Goal: Find specific page/section: Find specific page/section

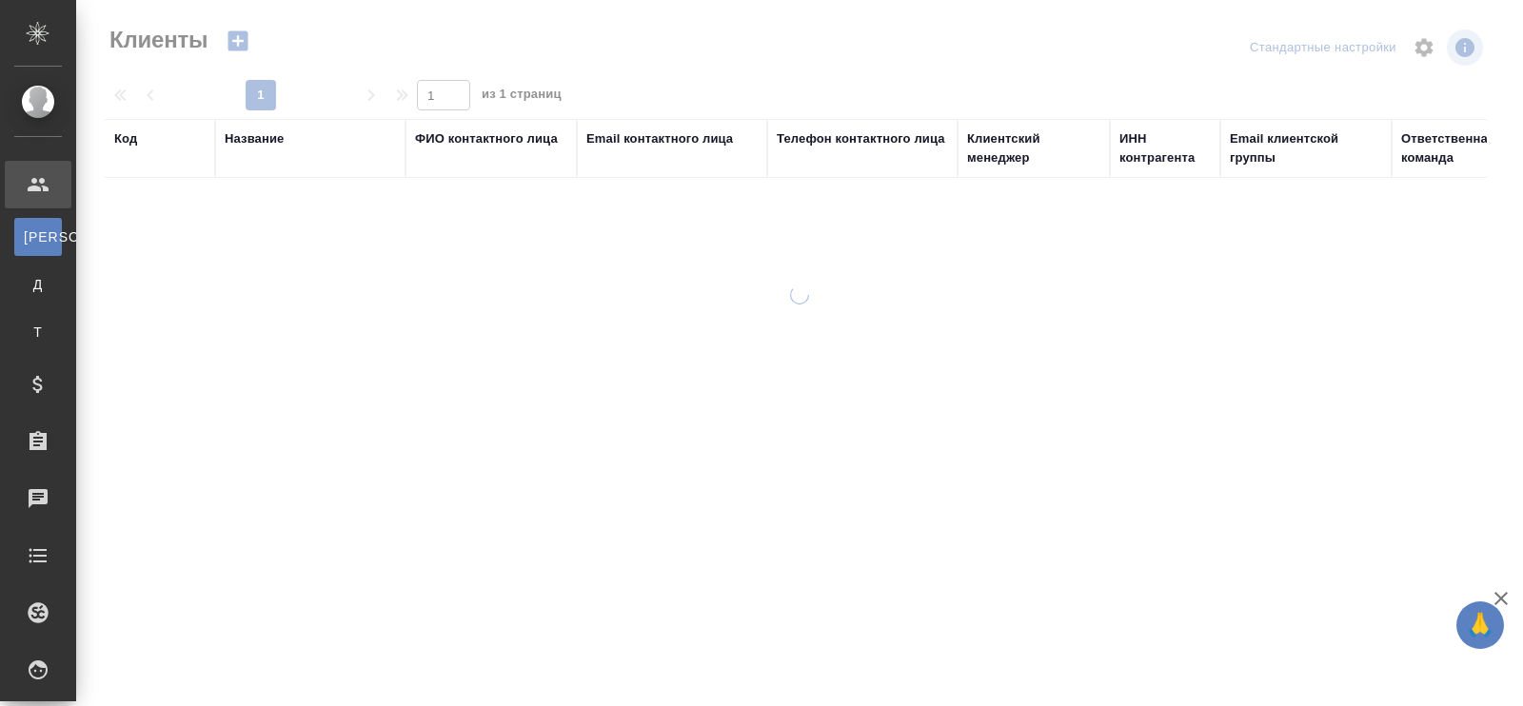
select select "RU"
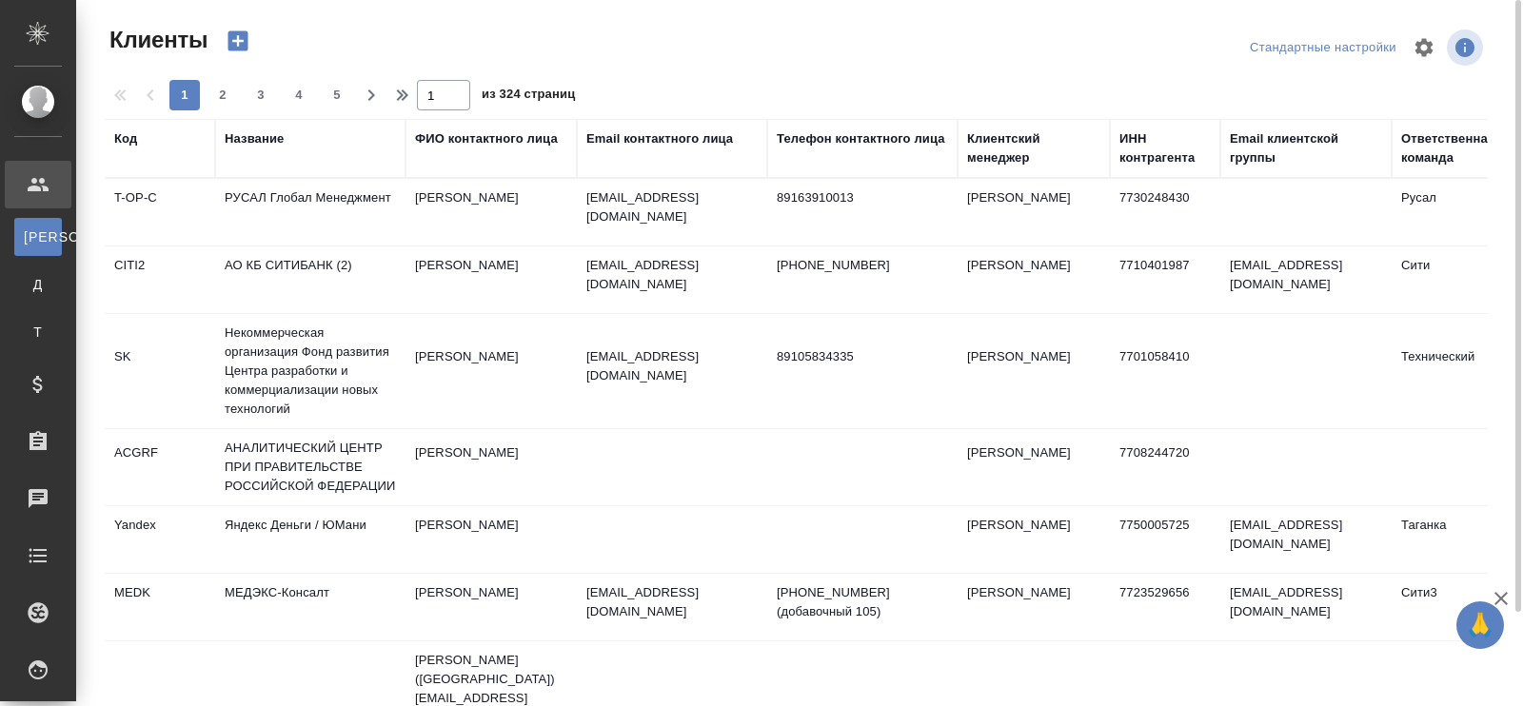
click at [257, 169] on th "Название" at bounding box center [310, 148] width 190 height 59
click at [259, 139] on div "Название" at bounding box center [254, 138] width 59 height 19
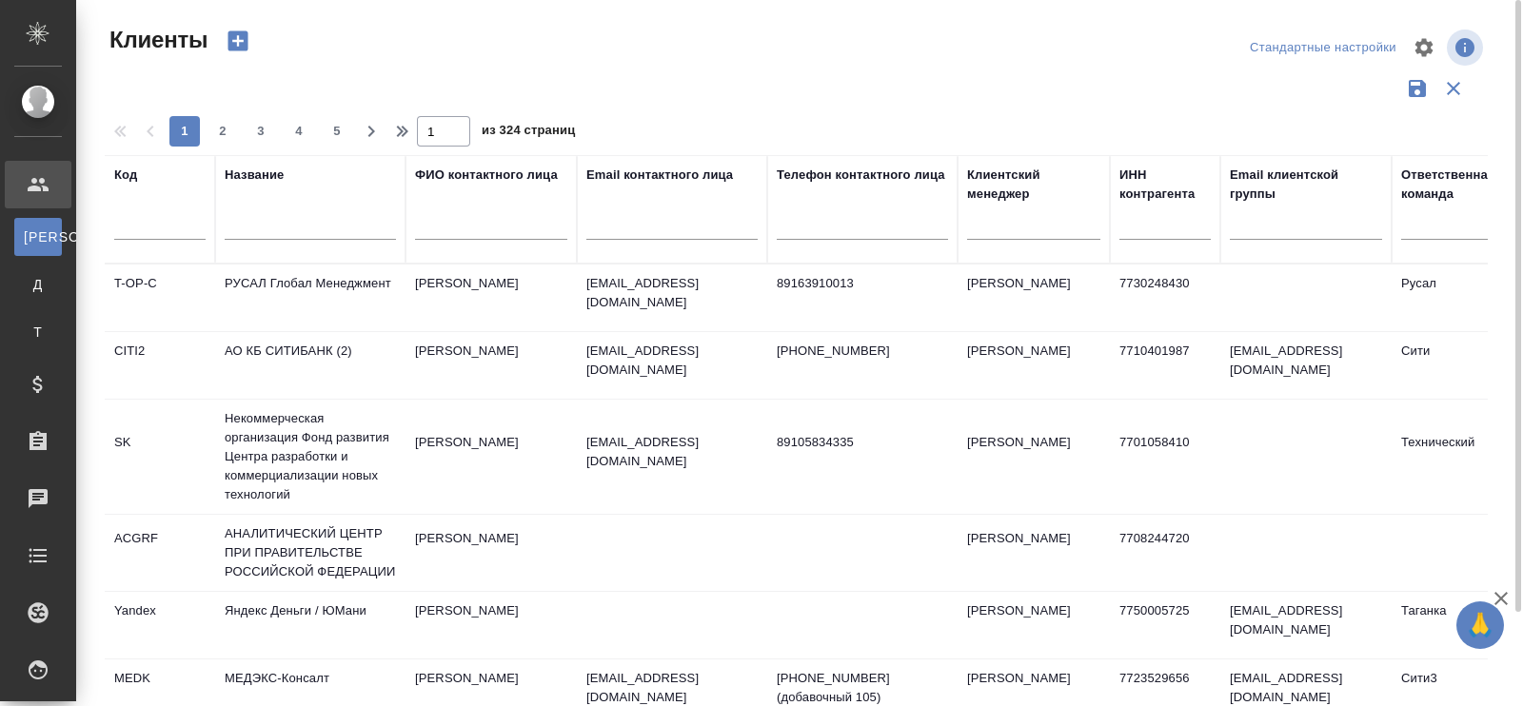
click at [259, 223] on input "text" at bounding box center [310, 228] width 171 height 24
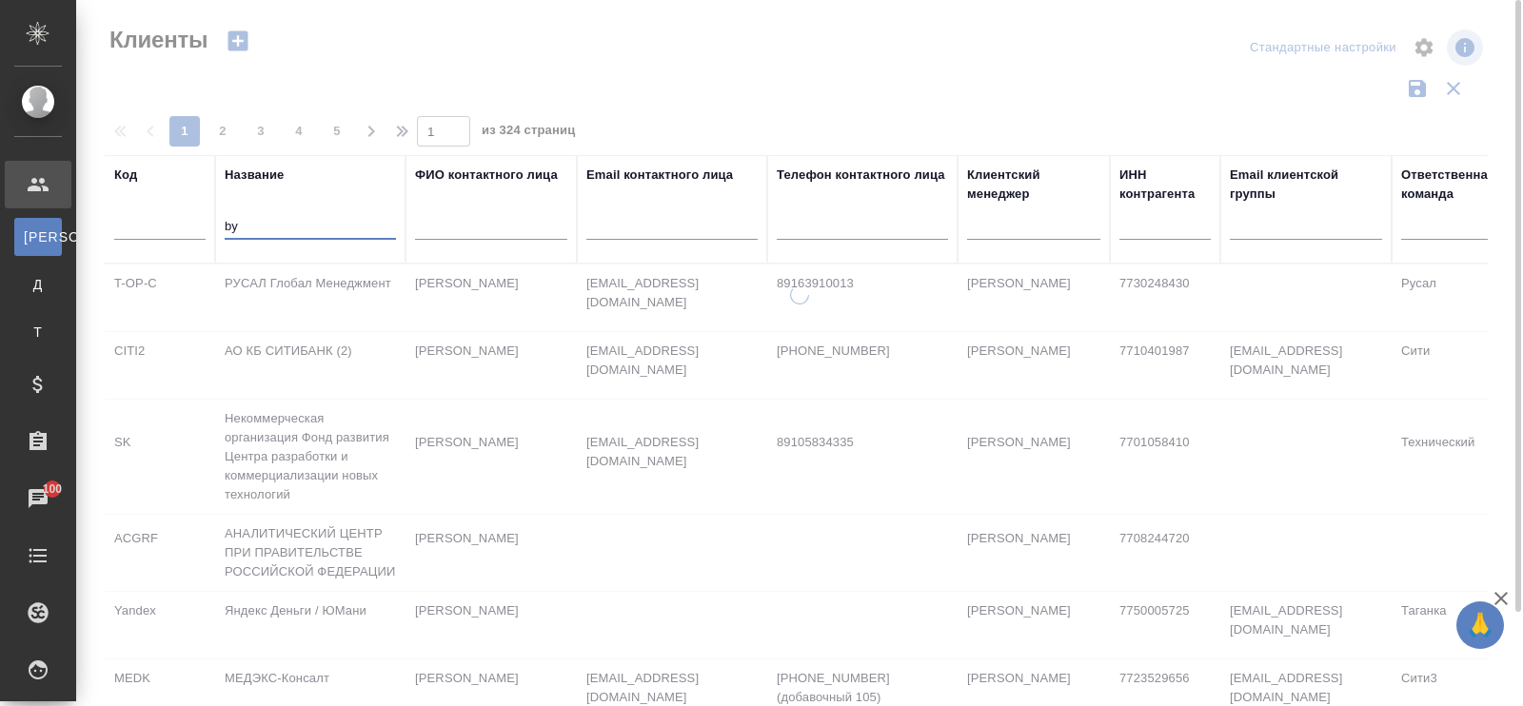
type input "b"
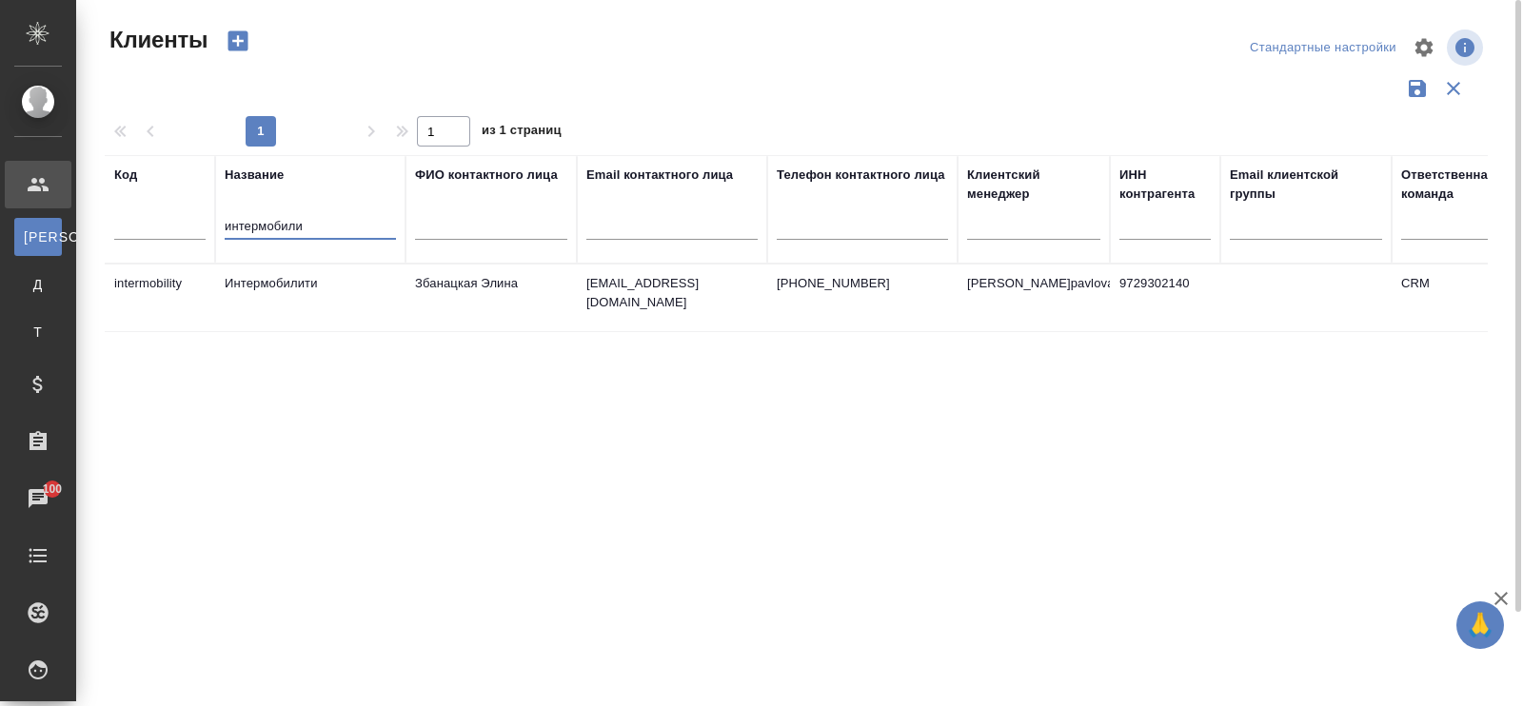
type input "интермобили"
click at [285, 277] on td "Интермобилити" at bounding box center [310, 298] width 190 height 67
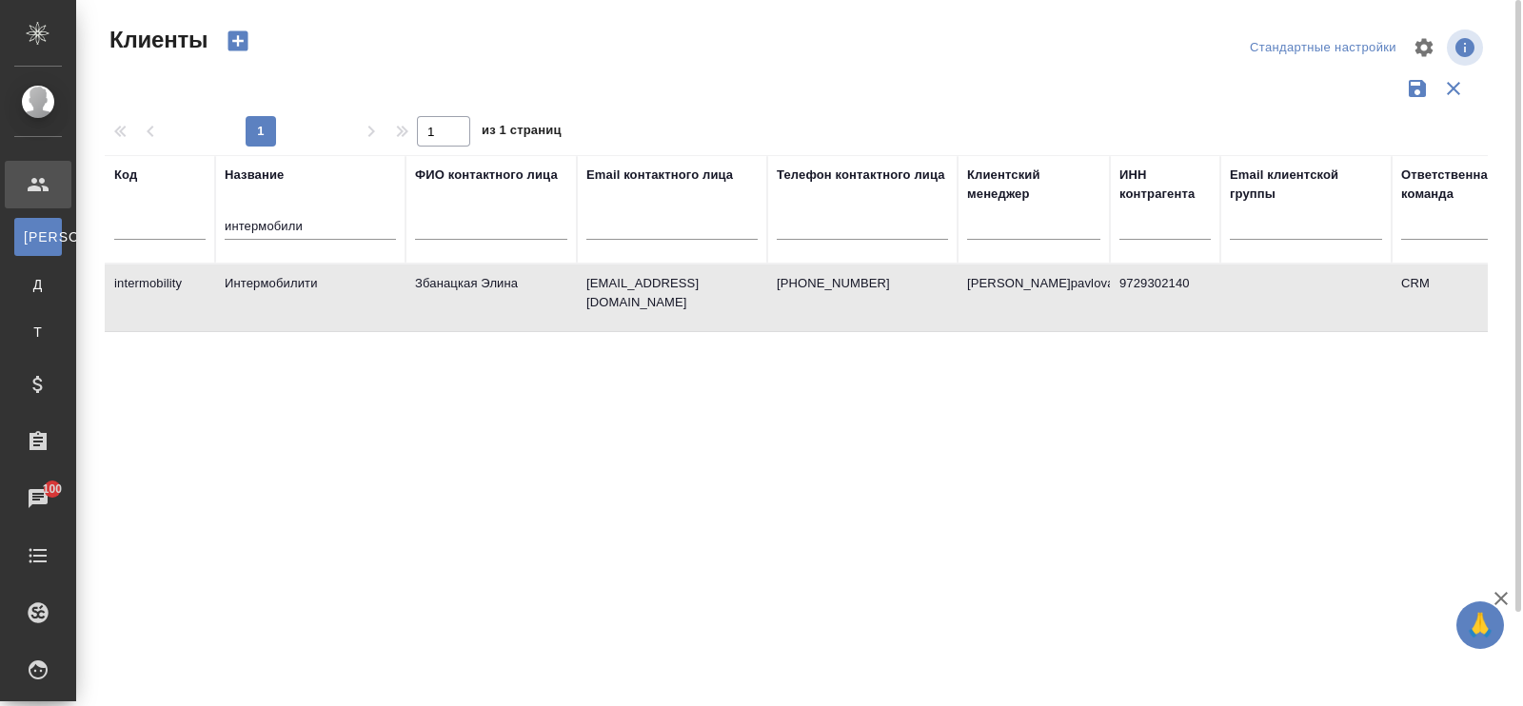
click at [285, 280] on td "Интермобилити" at bounding box center [310, 298] width 190 height 67
click at [315, 294] on td "Интермобилити" at bounding box center [310, 298] width 190 height 67
click at [314, 293] on td "Интермобилити" at bounding box center [310, 298] width 190 height 67
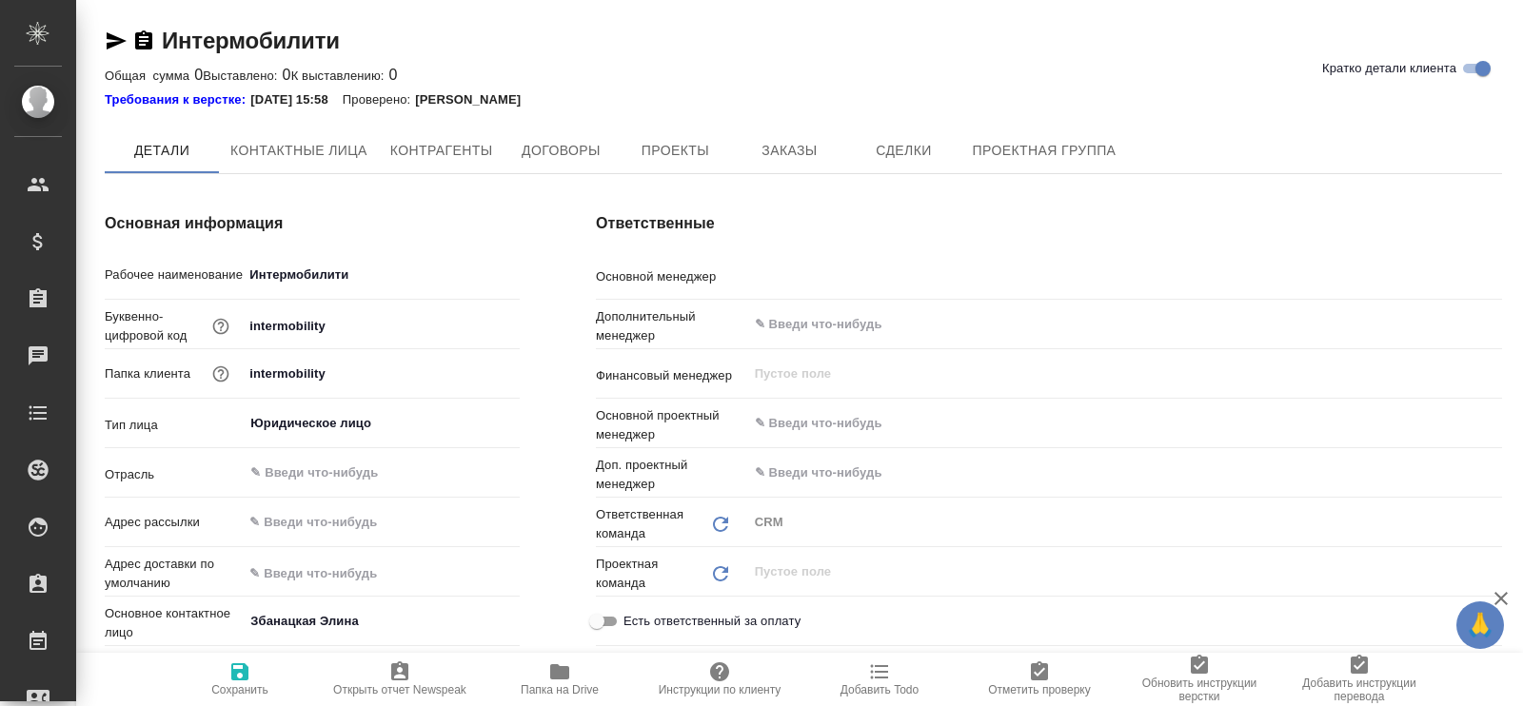
type textarea "x"
type input "[PERSON_NAME]pavlova"
type textarea "x"
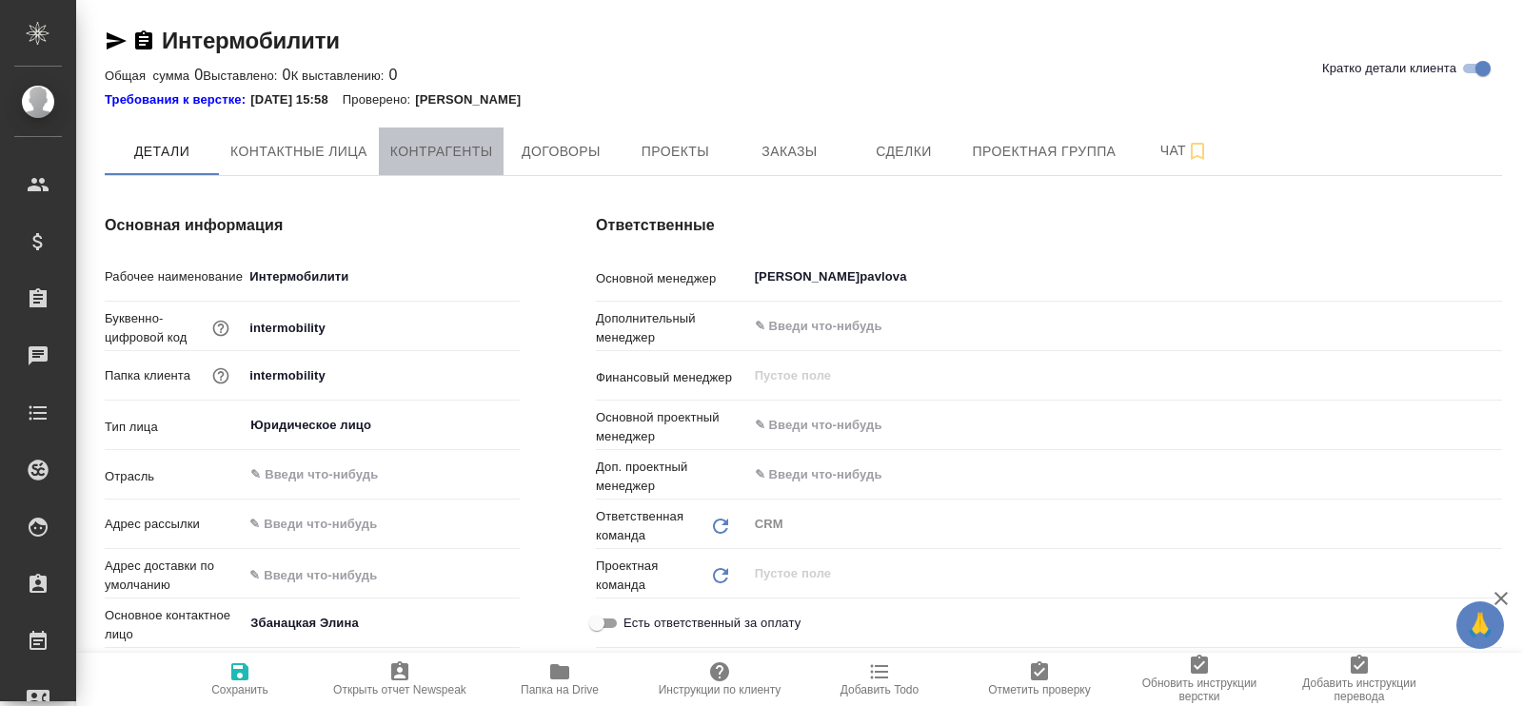
click at [448, 153] on span "Контрагенты" at bounding box center [441, 152] width 103 height 24
type textarea "x"
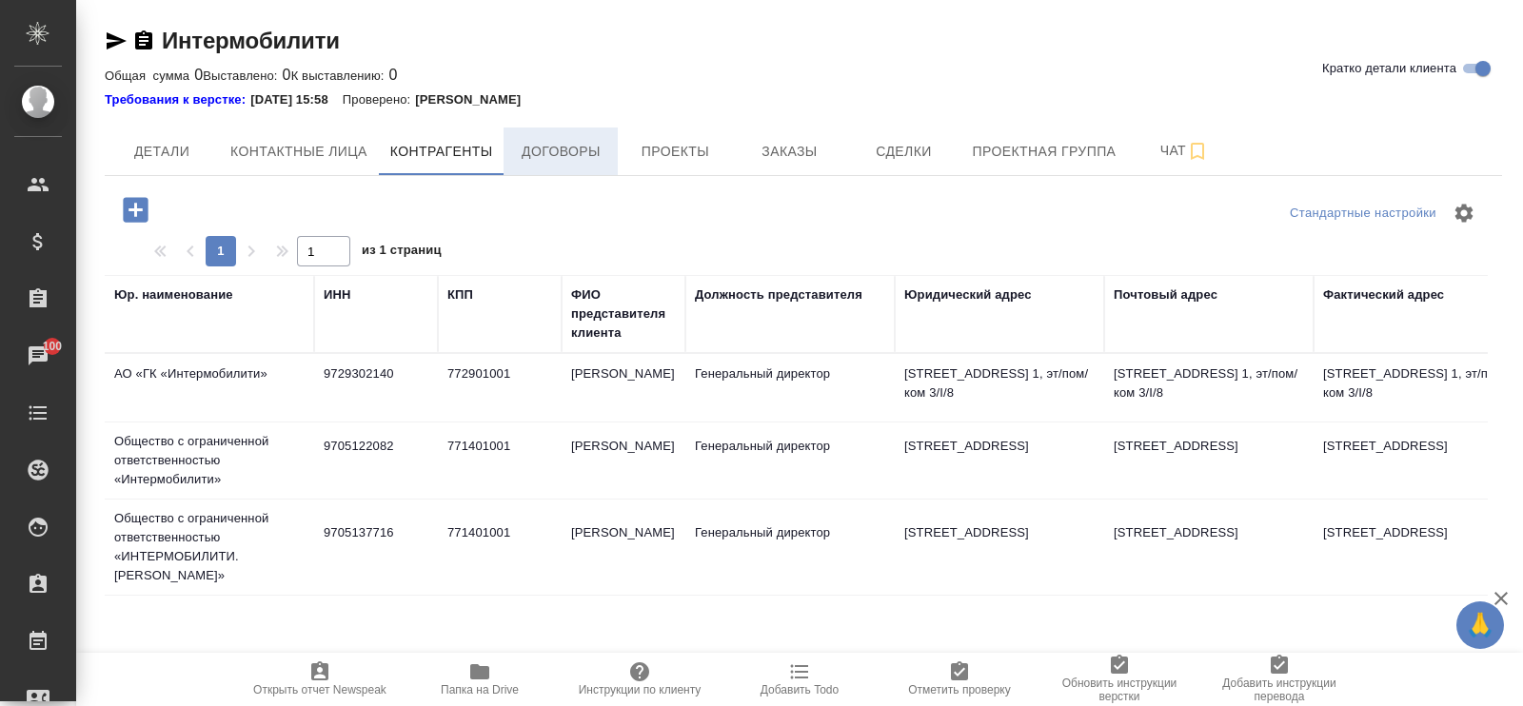
click at [547, 160] on span "Договоры" at bounding box center [560, 152] width 91 height 24
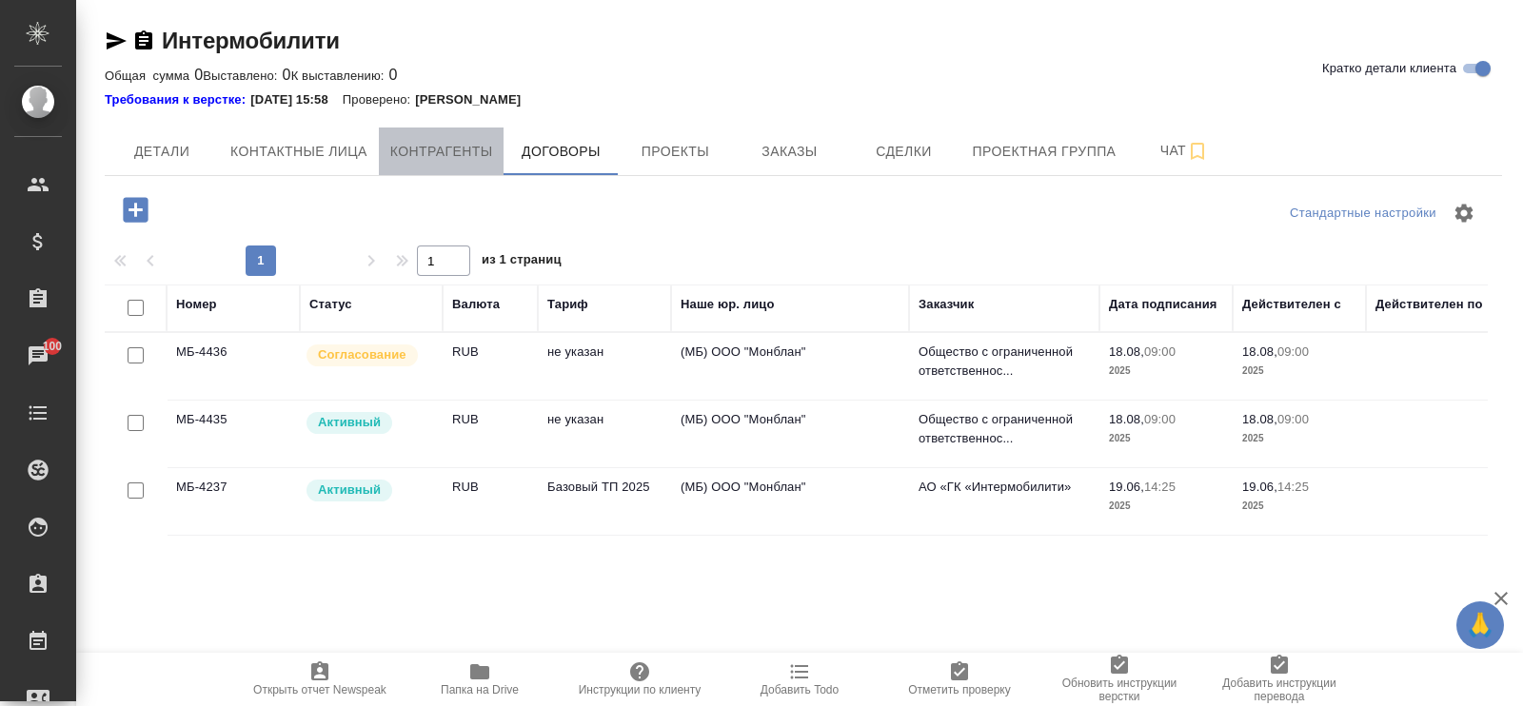
click at [443, 149] on span "Контрагенты" at bounding box center [441, 152] width 103 height 24
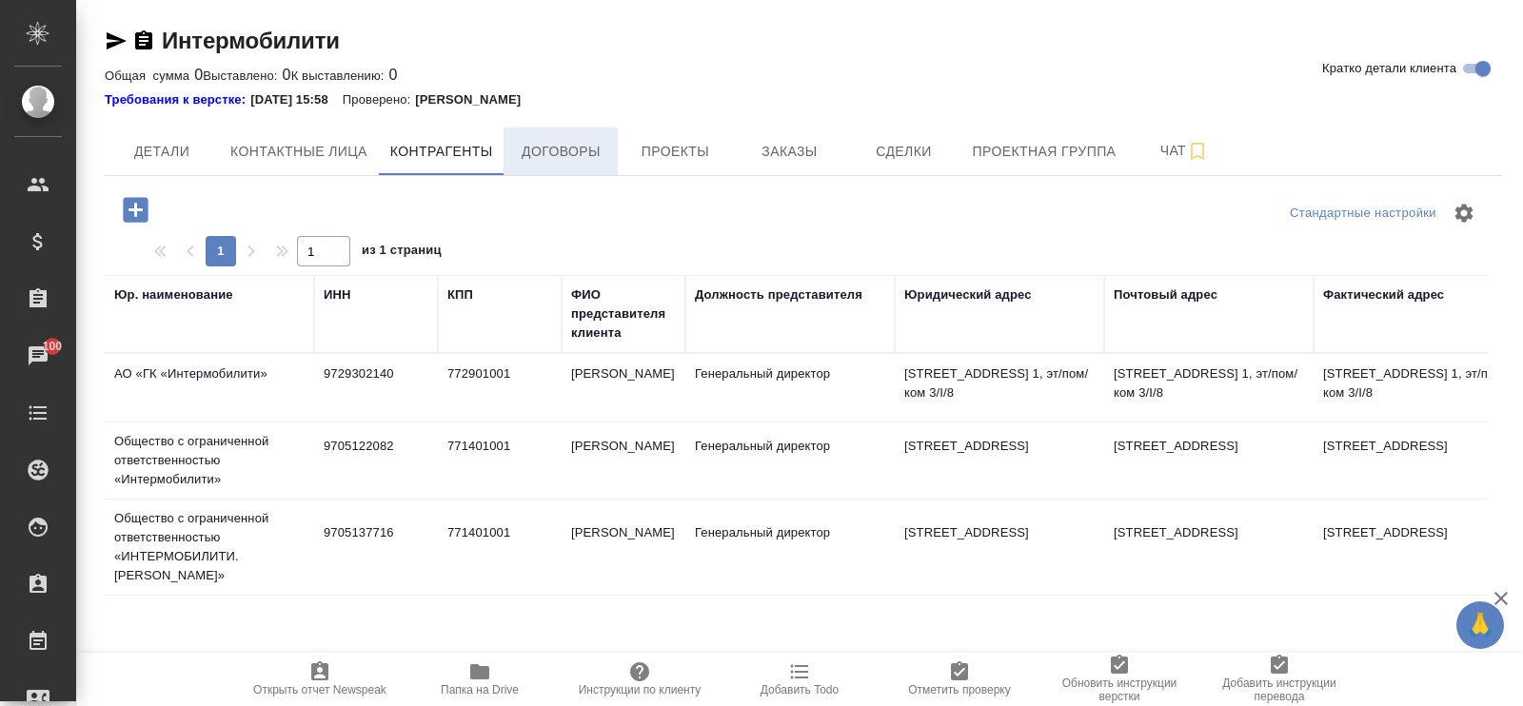
click at [569, 145] on span "Договоры" at bounding box center [560, 152] width 91 height 24
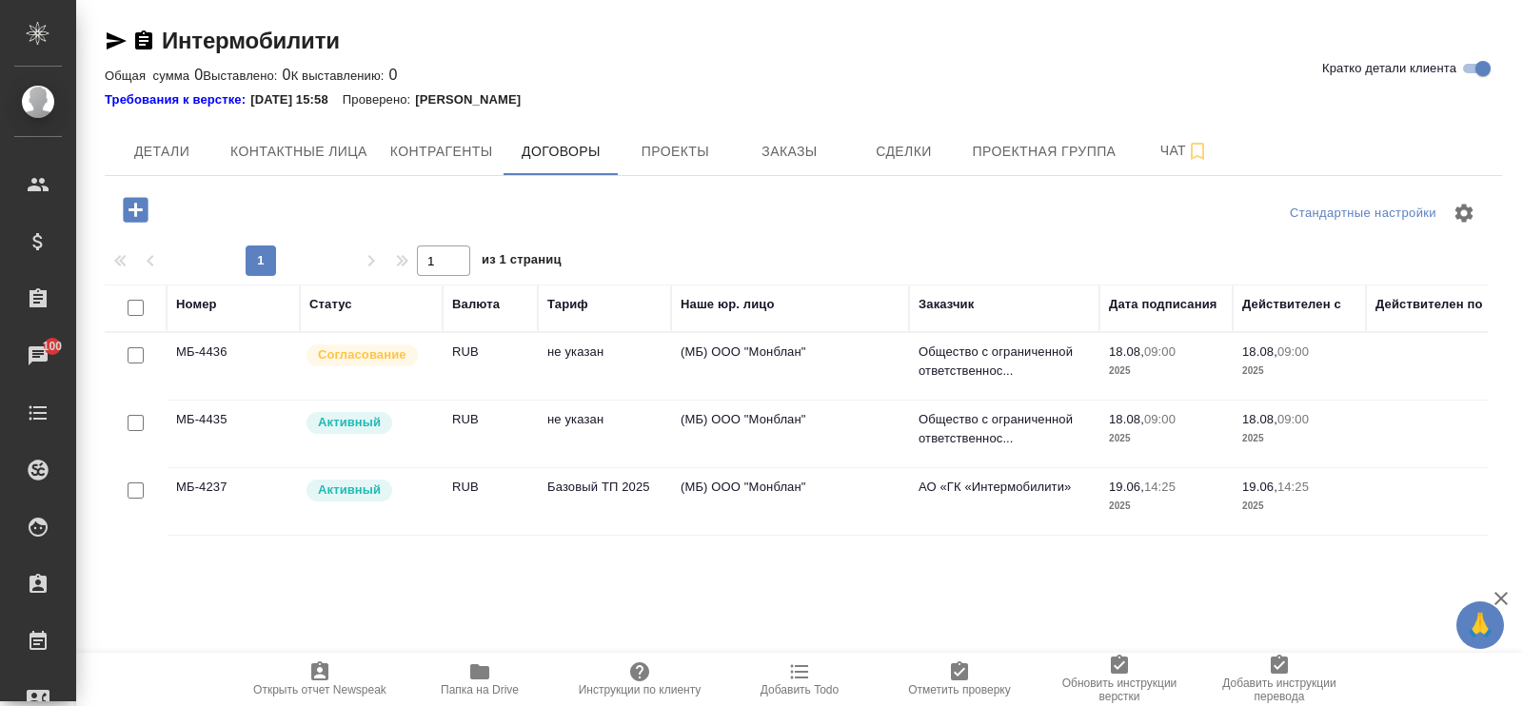
click at [718, 410] on td "(МБ) ООО "Монблан"" at bounding box center [790, 434] width 238 height 67
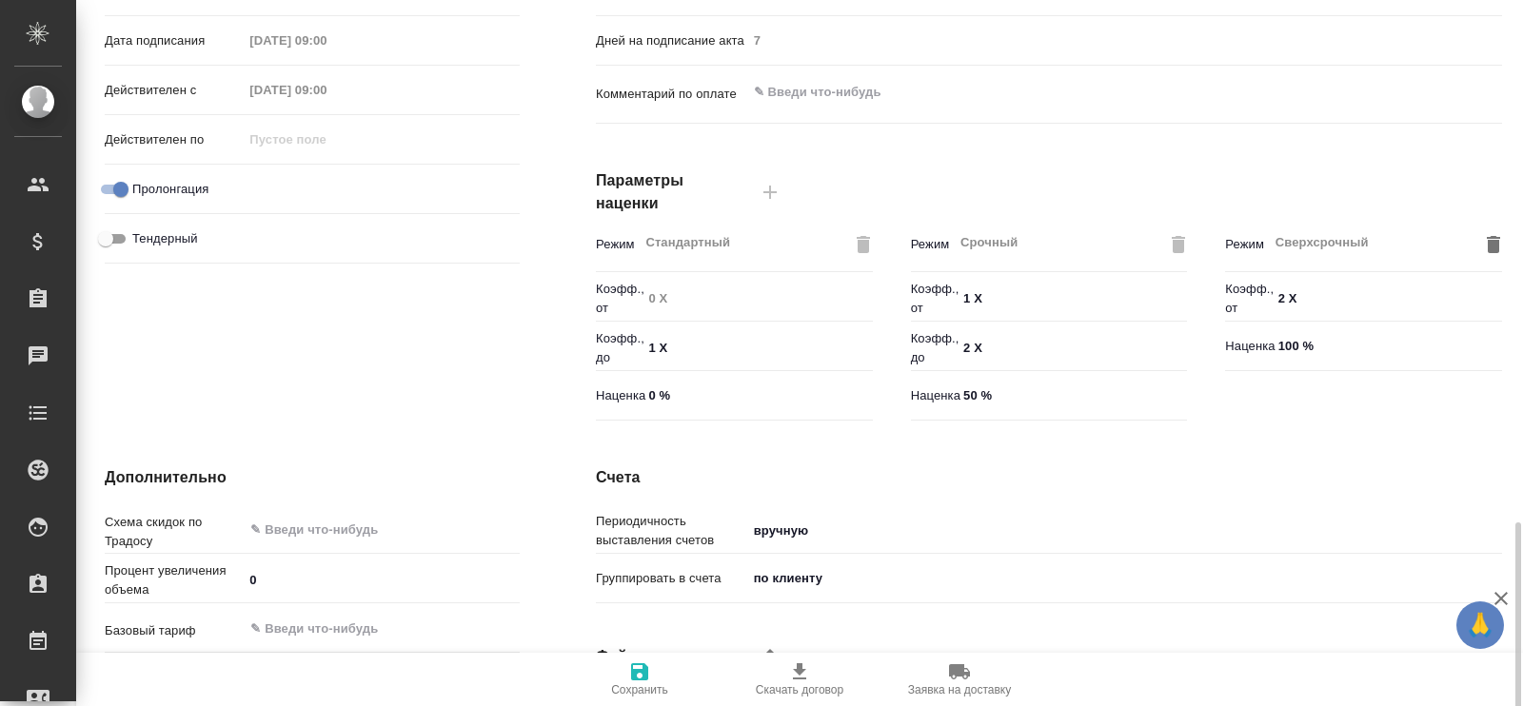
scroll to position [588, 0]
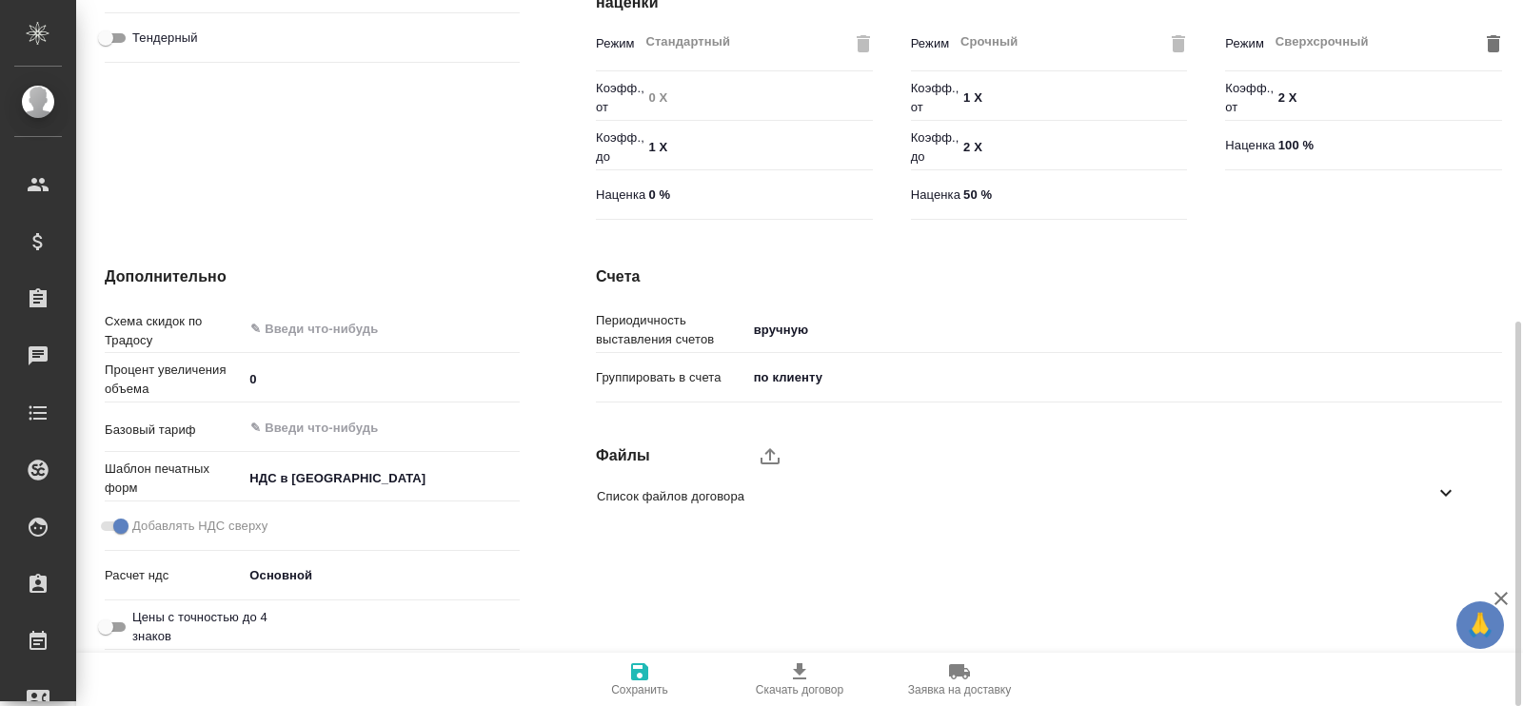
click at [1438, 494] on icon at bounding box center [1446, 493] width 23 height 23
click at [1117, 544] on span "doc25655920250905175014 (1).pdf" at bounding box center [1019, 547] width 845 height 19
click at [1424, 552] on icon "button" at bounding box center [1422, 547] width 23 height 23
type textarea "x"
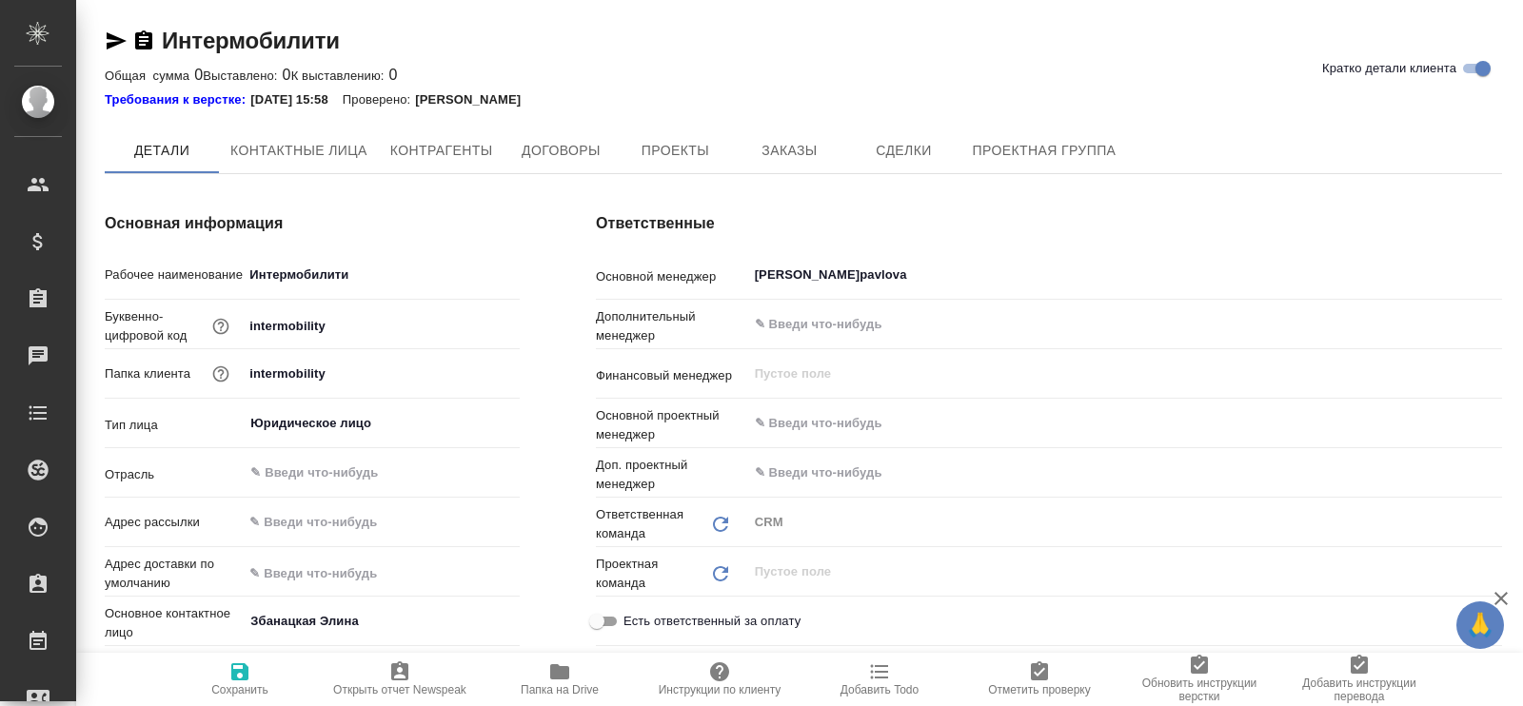
type textarea "x"
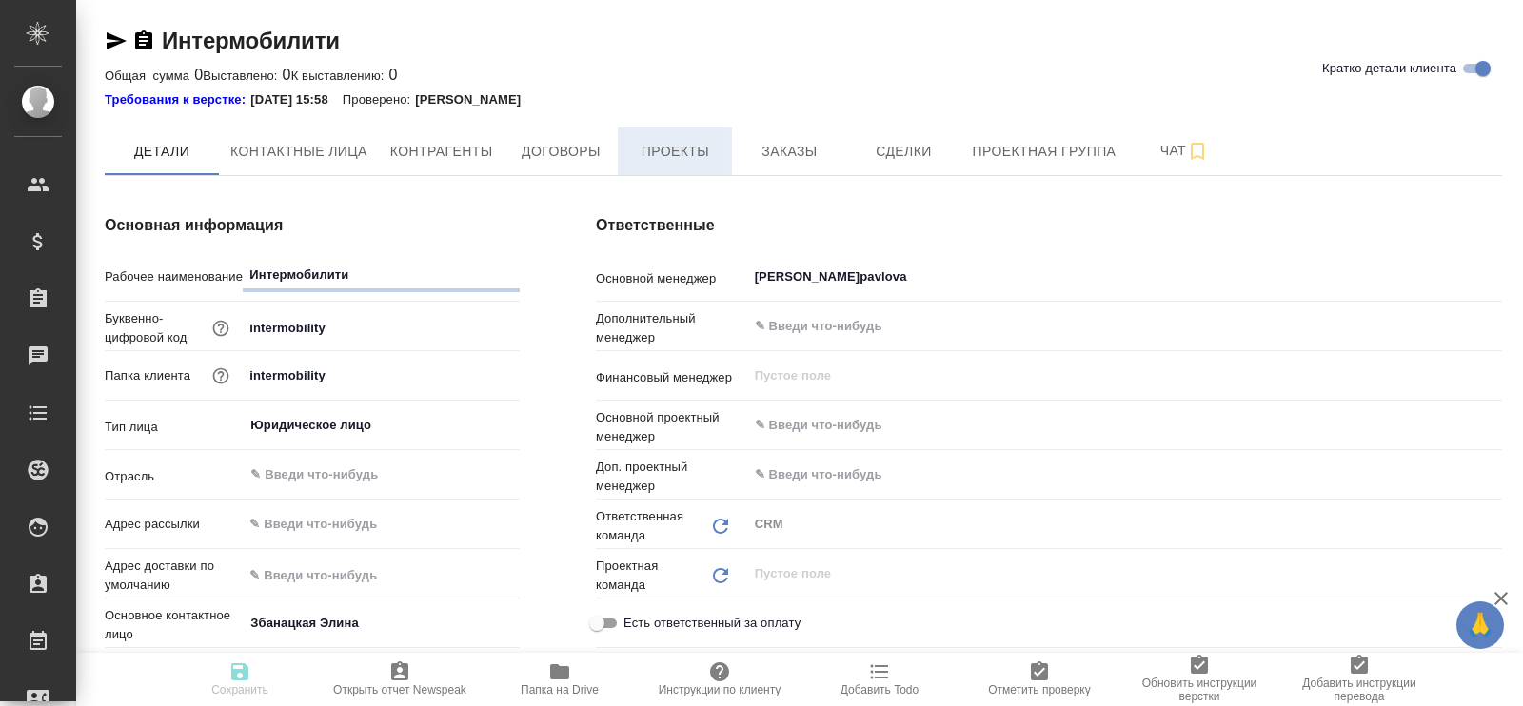
type textarea "x"
click at [571, 156] on span "Договоры" at bounding box center [560, 152] width 91 height 24
type textarea "x"
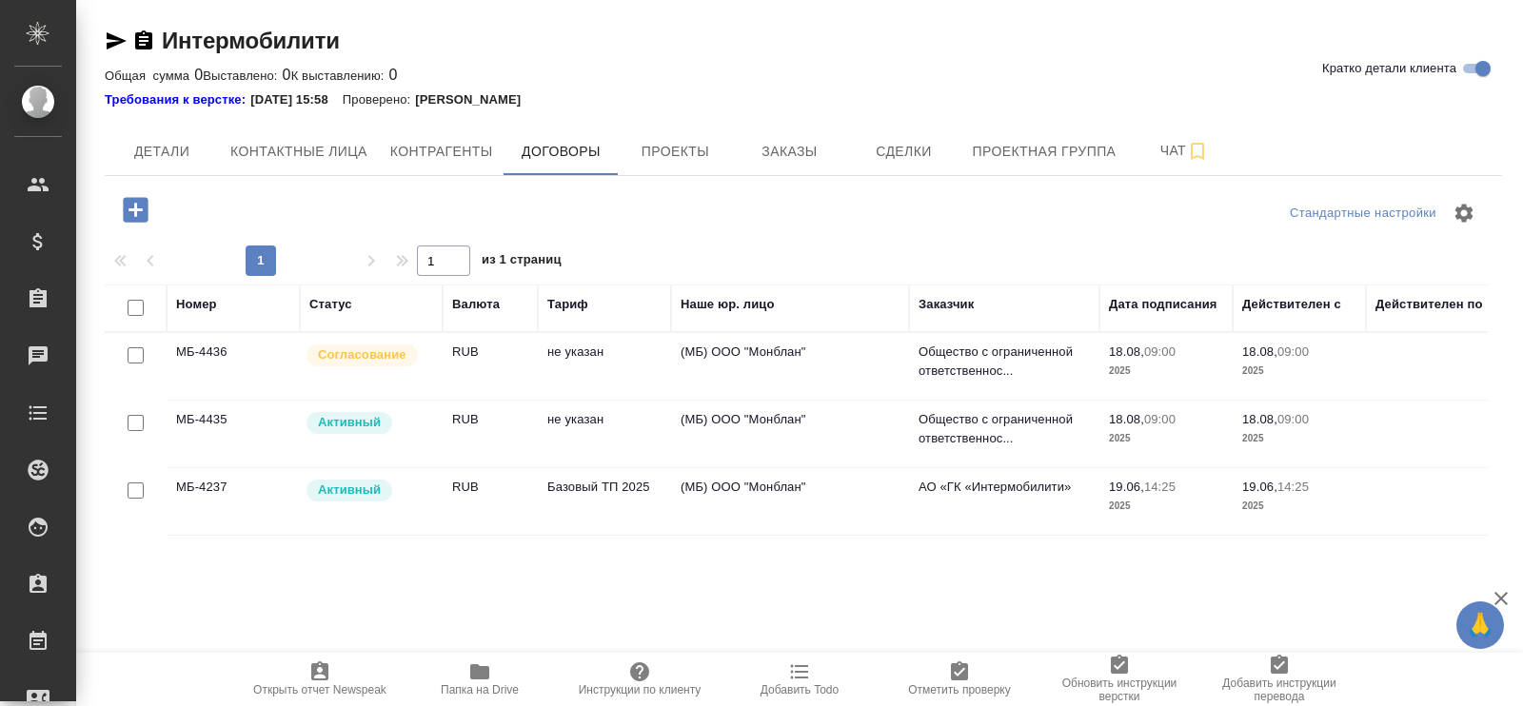
click at [439, 159] on span "Контрагенты" at bounding box center [441, 152] width 103 height 24
